Goal: Transaction & Acquisition: Purchase product/service

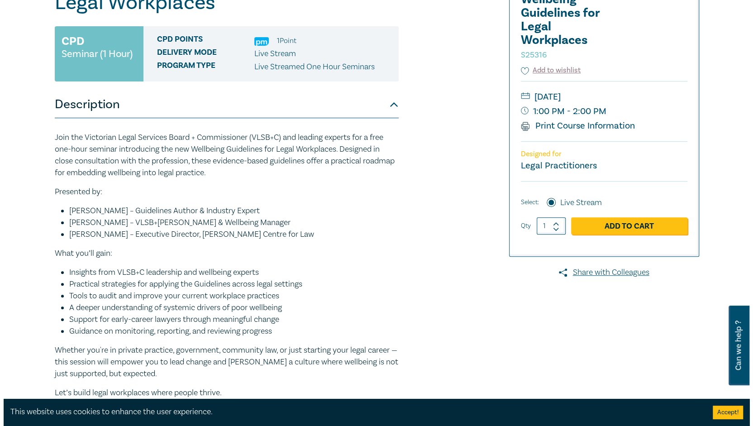
scroll to position [152, 0]
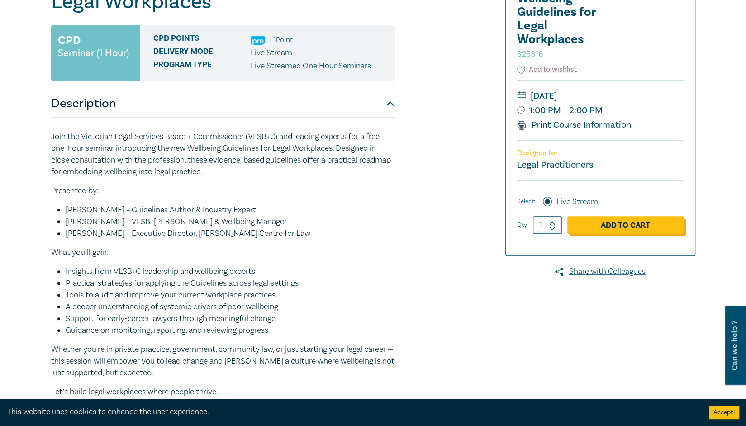
click at [627, 223] on link "Add to Cart" at bounding box center [625, 224] width 116 height 17
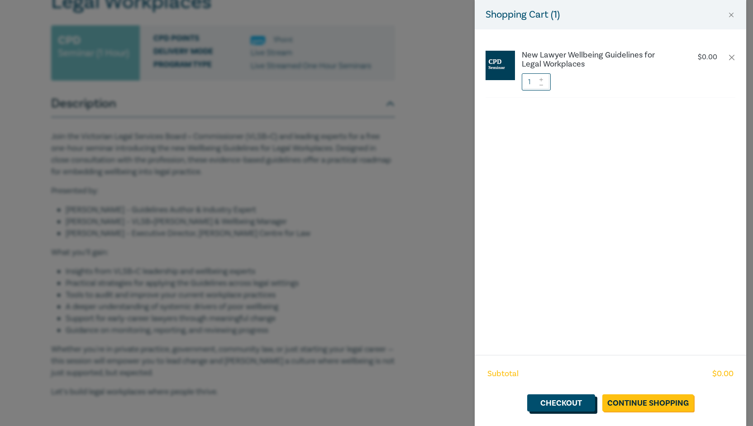
click at [557, 404] on link "Checkout" at bounding box center [561, 402] width 68 height 17
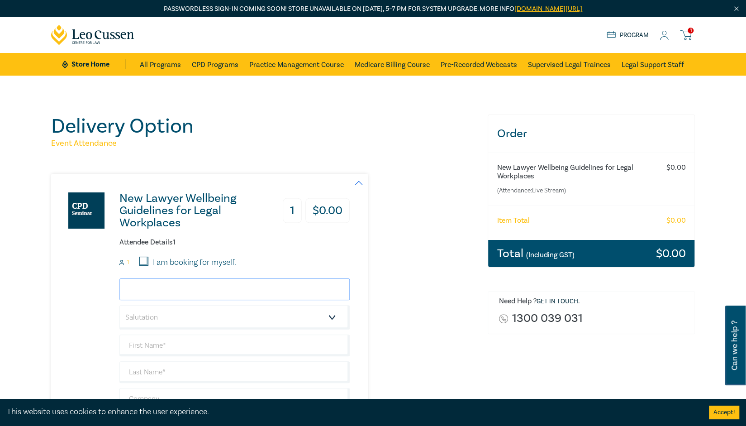
click at [254, 293] on input "email" at bounding box center [234, 289] width 230 height 22
click at [143, 261] on input "I am booking for myself." at bounding box center [143, 261] width 9 height 9
checkbox input "true"
type input "sally@sallynicolazzo.com.au"
type input "[PERSON_NAME]"
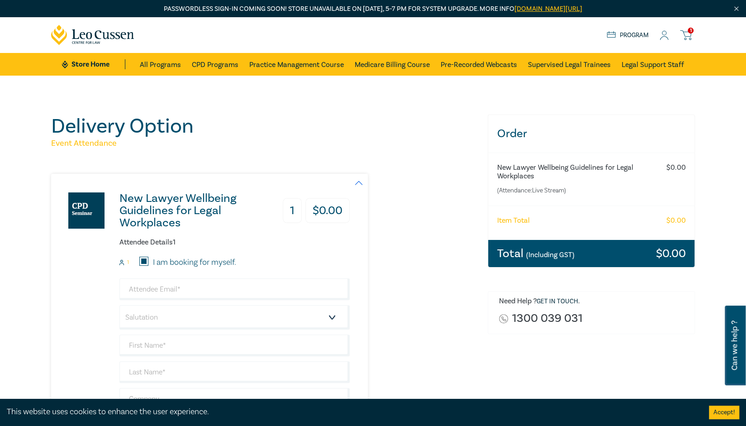
type input "[PERSON_NAME]"
type input "Sally Nicolazzo & Associates"
type input "414382693"
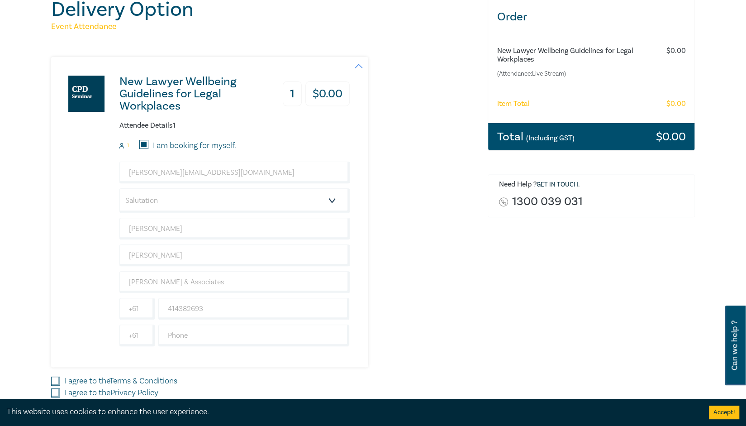
scroll to position [117, 0]
click at [323, 196] on select "Salutation Mr. Mrs. Ms. Miss Dr. Prof. Other" at bounding box center [234, 200] width 230 height 24
select select "Mrs."
click at [119, 188] on select "Salutation Mr. Mrs. Ms. Miss Dr. Prof. Other" at bounding box center [234, 200] width 230 height 24
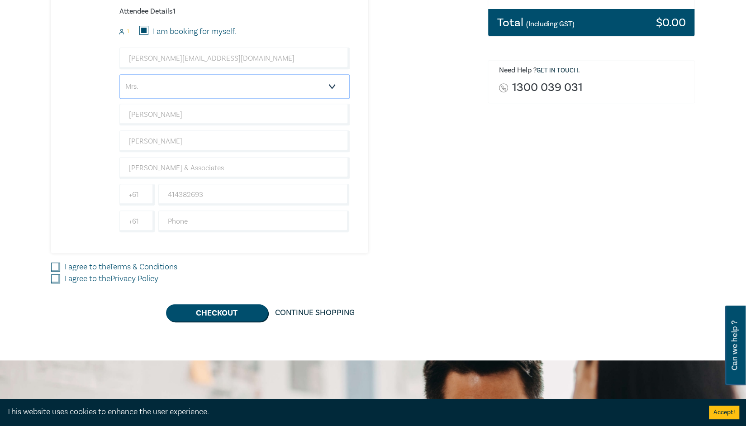
scroll to position [265, 0]
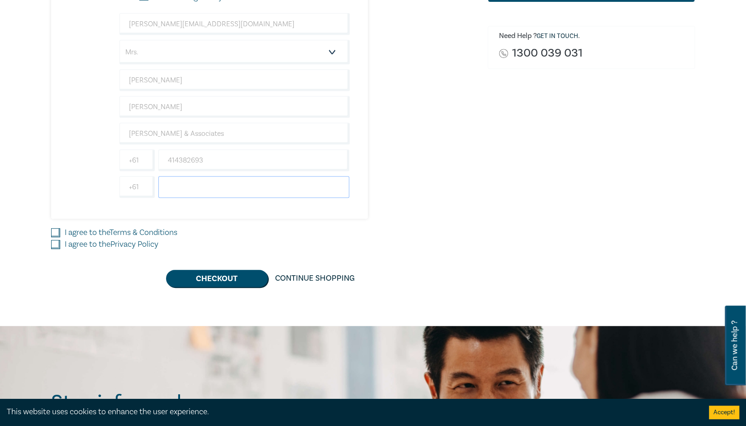
click at [244, 188] on input "text" at bounding box center [253, 187] width 191 height 22
type input "0414382693"
type input "[GEOGRAPHIC_DATA]"
click at [57, 228] on input "I agree to the Terms & Conditions" at bounding box center [55, 232] width 9 height 9
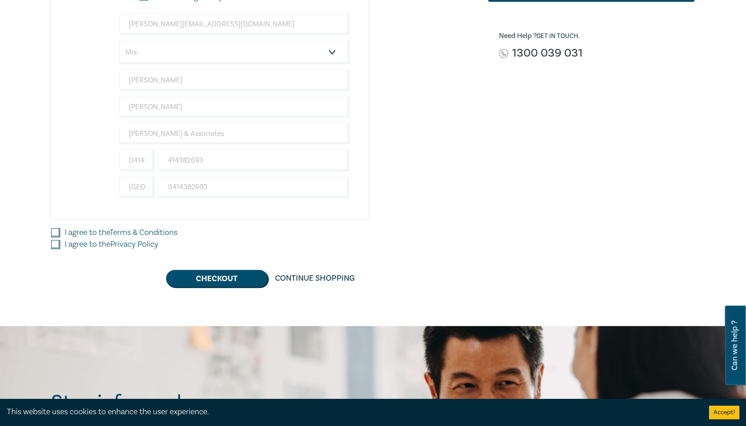
checkbox input "true"
click at [55, 240] on input "I agree to the Privacy Policy" at bounding box center [55, 244] width 9 height 9
checkbox input "true"
click at [216, 276] on button "Checkout" at bounding box center [217, 278] width 102 height 17
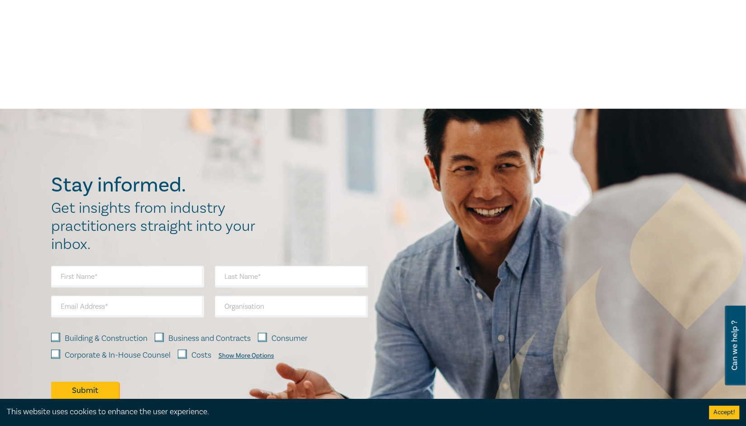
scroll to position [0, 0]
